Goal: Transaction & Acquisition: Purchase product/service

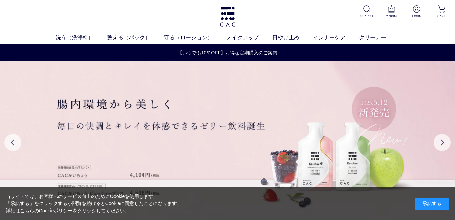
click at [428, 202] on div "承諾する" at bounding box center [432, 204] width 34 height 12
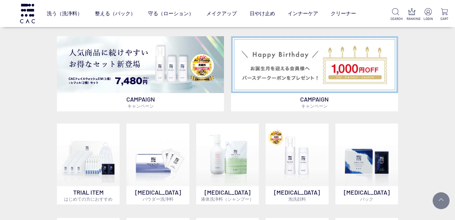
scroll to position [406, 0]
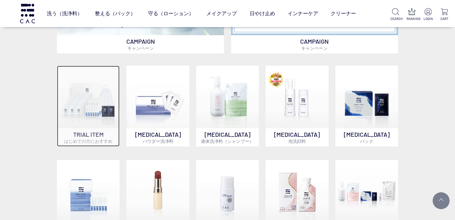
click at [89, 118] on img at bounding box center [88, 97] width 63 height 63
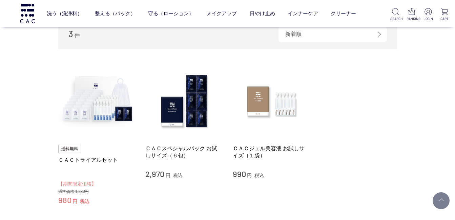
scroll to position [68, 0]
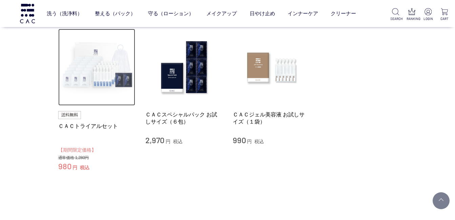
click at [86, 68] on img at bounding box center [96, 67] width 77 height 77
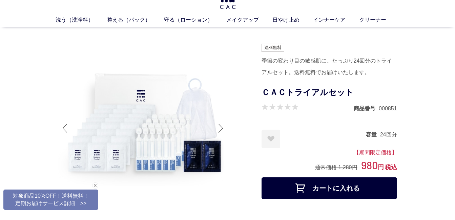
scroll to position [34, 0]
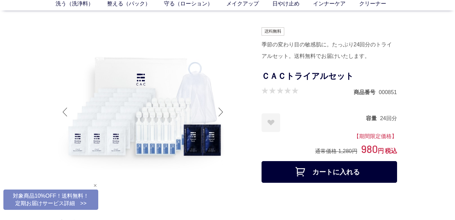
click at [95, 184] on div "閉じる" at bounding box center [95, 185] width 6 height 6
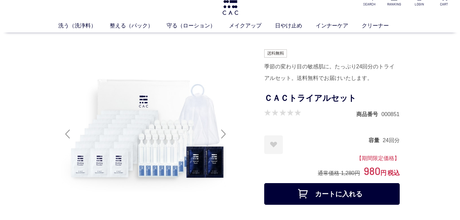
scroll to position [0, 0]
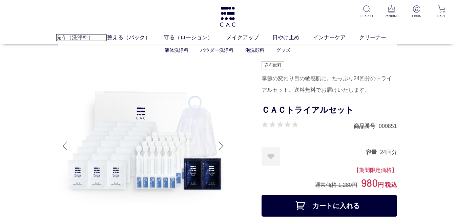
click at [72, 37] on link "洗う（洗浄料）" at bounding box center [81, 38] width 51 height 8
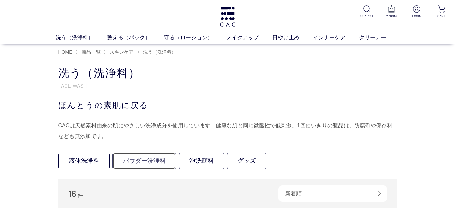
click at [149, 158] on link "パウダー洗浄料" at bounding box center [144, 161] width 64 height 17
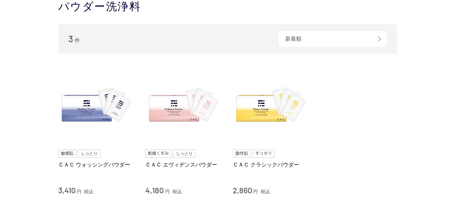
scroll to position [102, 0]
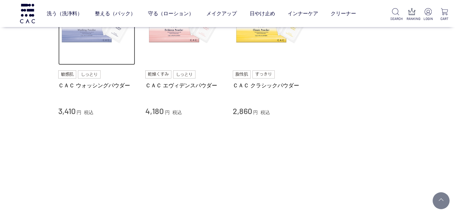
click at [83, 60] on img at bounding box center [96, 26] width 77 height 77
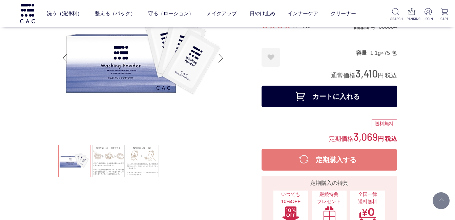
scroll to position [34, 0]
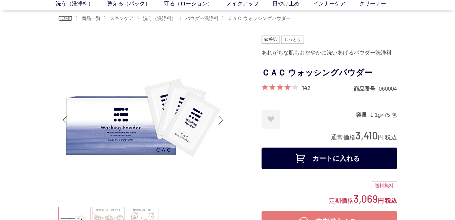
click at [65, 16] on span "HOME" at bounding box center [65, 18] width 14 height 5
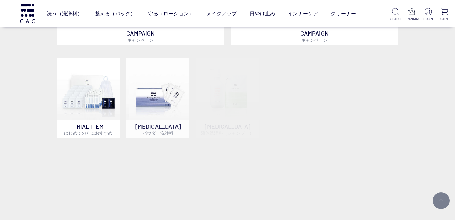
scroll to position [440, 0]
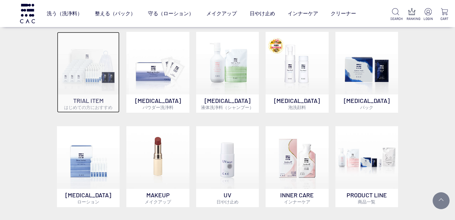
click at [90, 72] on img at bounding box center [88, 63] width 63 height 63
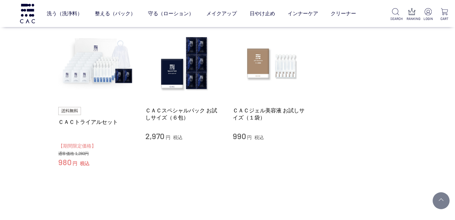
scroll to position [102, 0]
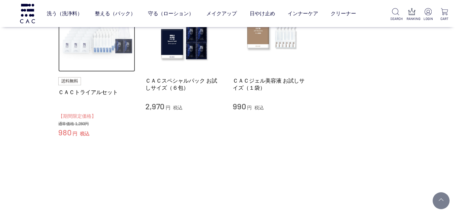
click at [94, 43] on img at bounding box center [96, 33] width 77 height 77
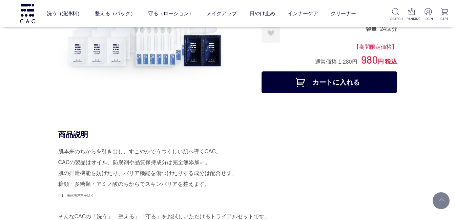
scroll to position [102, 0]
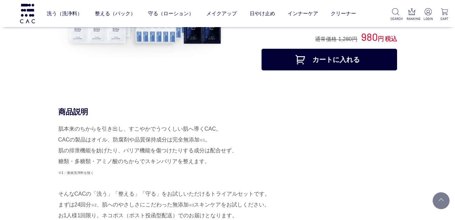
click at [332, 58] on button "カートに入れる" at bounding box center [328, 60] width 135 height 22
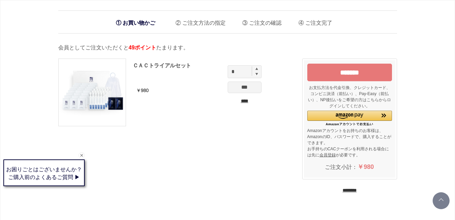
click at [344, 189] on input "********" at bounding box center [349, 190] width 14 height 6
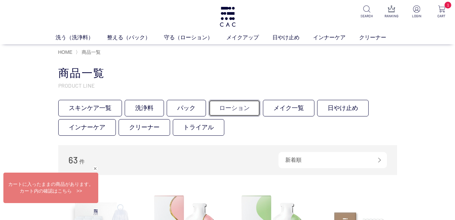
click at [237, 104] on link "ローション" at bounding box center [233, 108] width 51 height 17
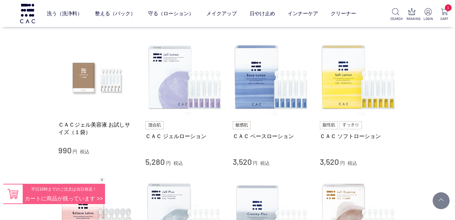
scroll to position [135, 0]
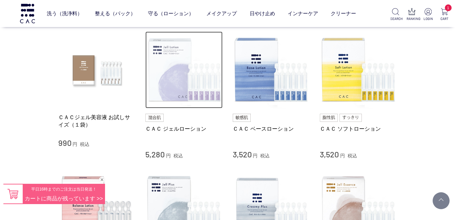
click at [173, 81] on img at bounding box center [183, 69] width 77 height 77
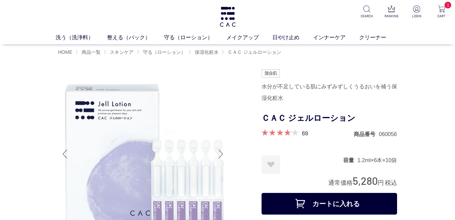
click at [323, 201] on button "カートに入れる" at bounding box center [328, 204] width 135 height 22
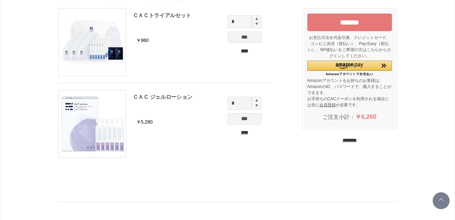
scroll to position [102, 0]
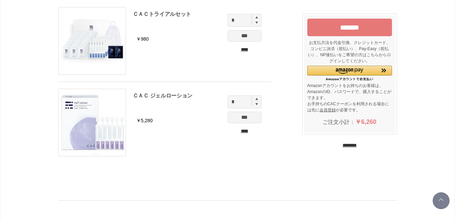
click at [350, 142] on input "********" at bounding box center [349, 145] width 14 height 6
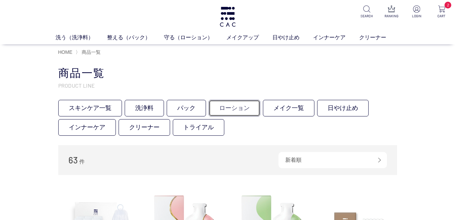
click at [233, 105] on link "ローション" at bounding box center [233, 108] width 51 height 17
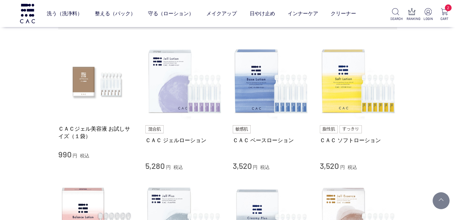
scroll to position [135, 0]
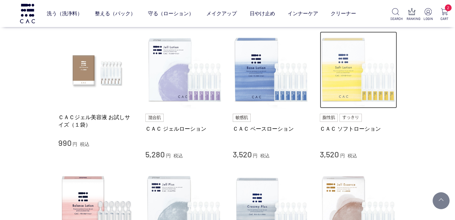
click at [347, 80] on img at bounding box center [357, 69] width 77 height 77
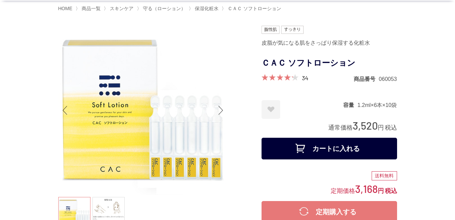
scroll to position [34, 0]
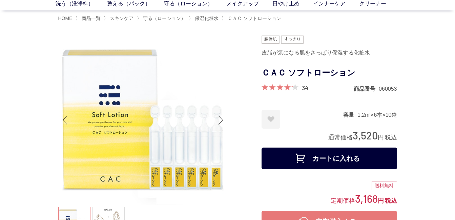
click at [328, 156] on button "カートに入れる" at bounding box center [328, 159] width 135 height 22
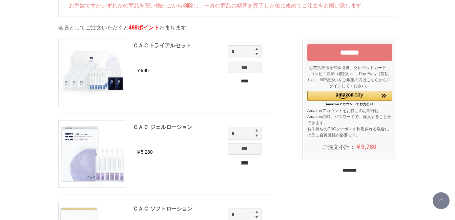
scroll to position [68, 0]
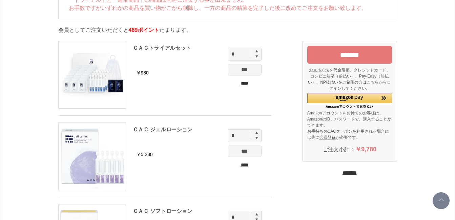
click at [346, 52] on input "*******" at bounding box center [349, 55] width 85 height 18
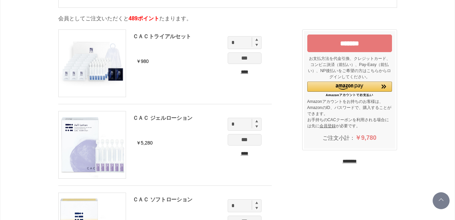
scroll to position [68, 0]
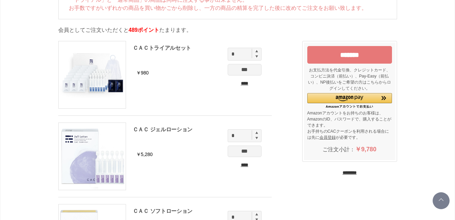
click at [241, 162] on input "****" at bounding box center [244, 164] width 34 height 7
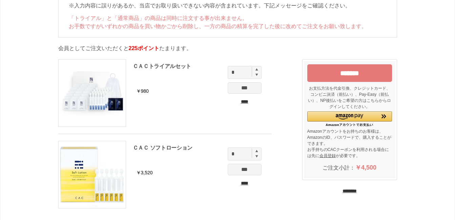
scroll to position [68, 0]
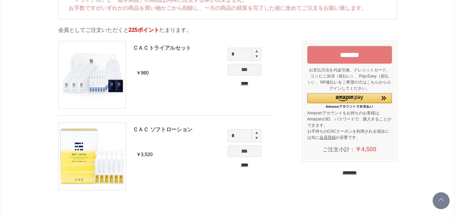
click at [242, 164] on input "****" at bounding box center [244, 164] width 34 height 7
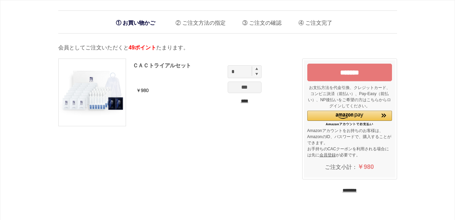
click at [354, 68] on input "*******" at bounding box center [349, 73] width 85 height 18
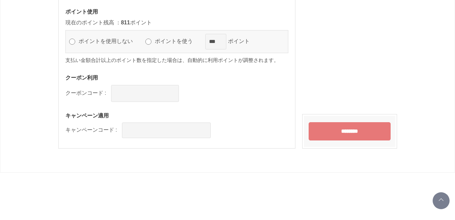
scroll to position [677, 0]
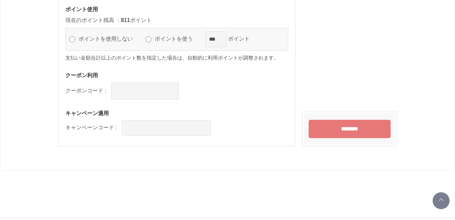
click at [353, 126] on input "********" at bounding box center [349, 129] width 82 height 18
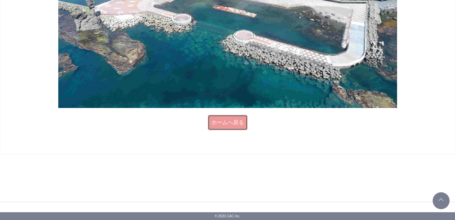
click at [228, 119] on link "ホームへ戻る" at bounding box center [227, 123] width 40 height 16
